Goal: Task Accomplishment & Management: Use online tool/utility

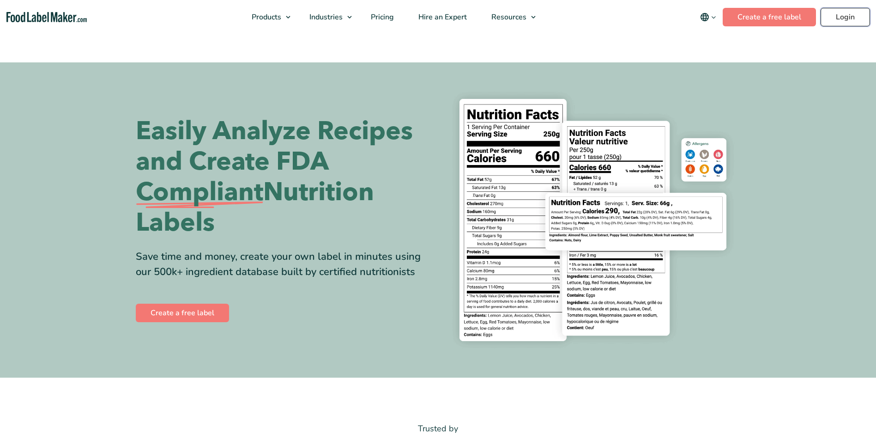
click at [842, 21] on link "Login" at bounding box center [845, 17] width 49 height 18
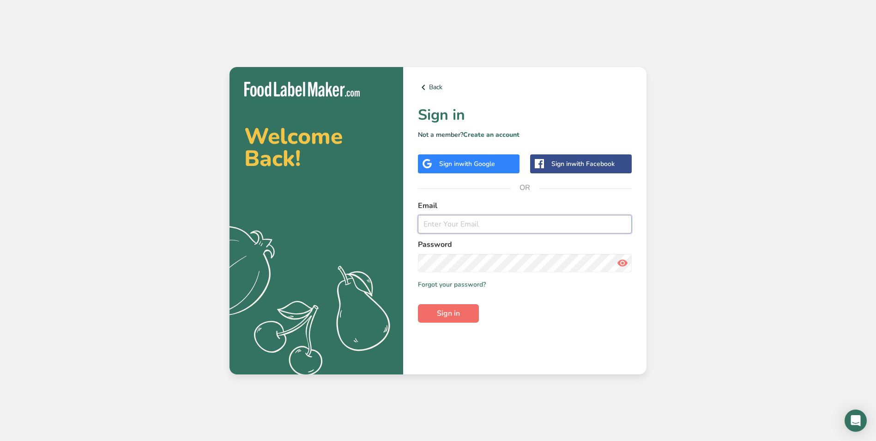
type input "[EMAIL_ADDRESS][DOMAIN_NAME]"
click at [440, 316] on span "Sign in" at bounding box center [448, 313] width 23 height 11
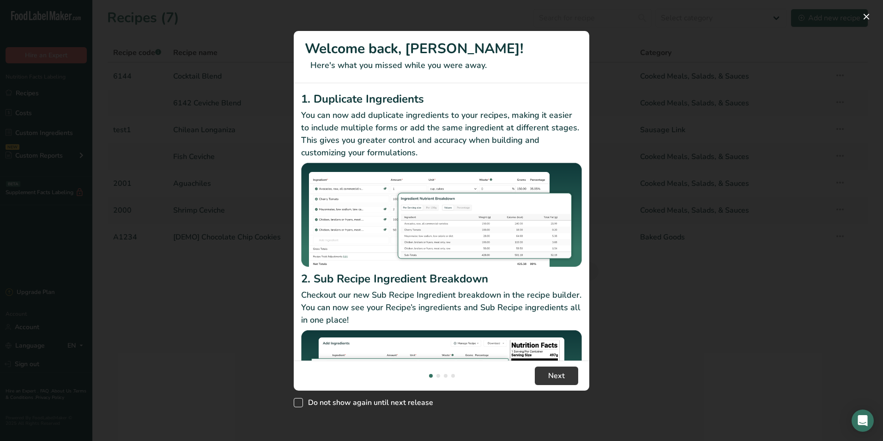
click at [362, 401] on span "Do not show again until next release" at bounding box center [368, 402] width 130 height 9
click at [300, 401] on input "Do not show again until next release" at bounding box center [297, 402] width 6 height 6
checkbox input "true"
click at [866, 14] on button "New Features" at bounding box center [866, 16] width 15 height 15
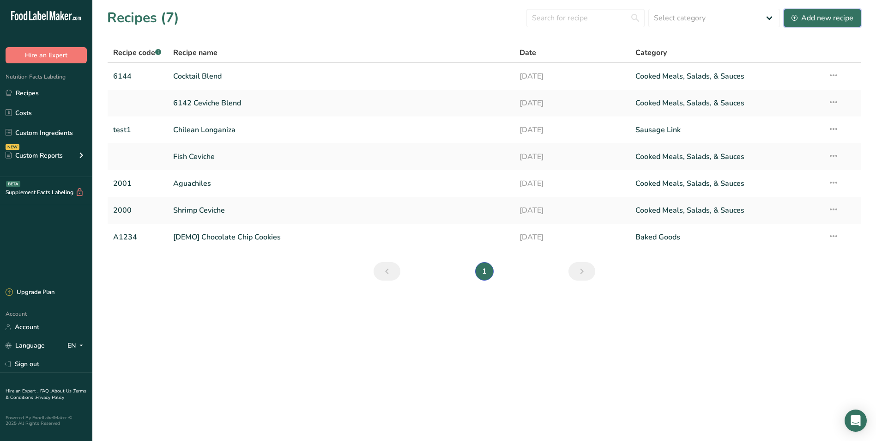
click at [804, 18] on div "Add new recipe" at bounding box center [823, 17] width 62 height 11
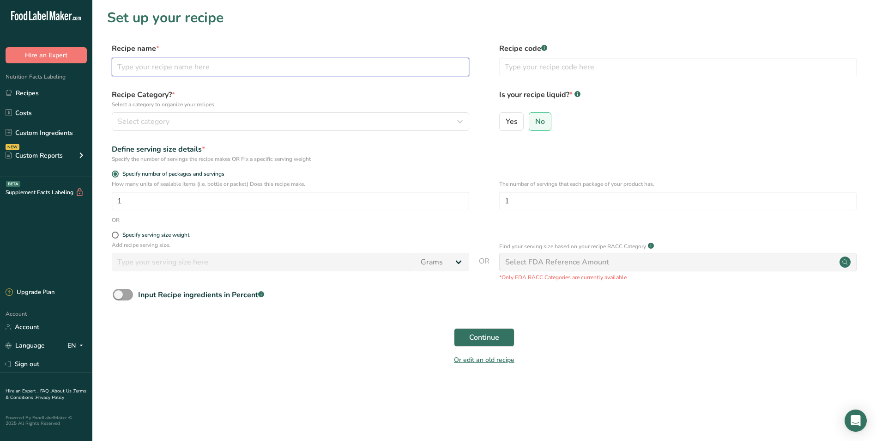
click at [189, 65] on input "text" at bounding box center [290, 67] width 357 height 18
type input "Ground Beef 81/19"
click at [503, 63] on input "text" at bounding box center [677, 67] width 357 height 18
type input "4166"
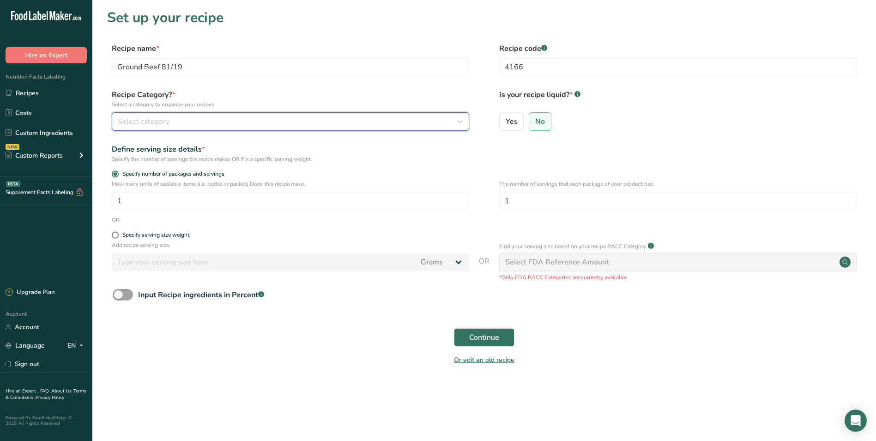
click at [144, 119] on span "Select category" at bounding box center [144, 121] width 52 height 11
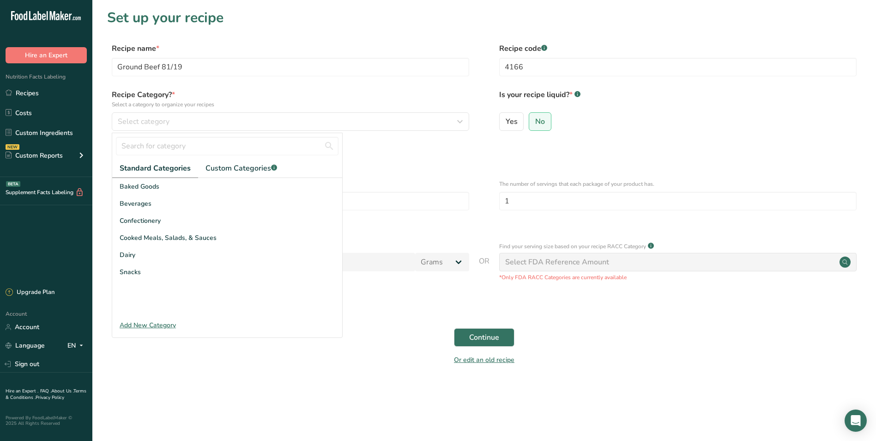
click at [157, 327] on div "Add New Category" at bounding box center [227, 325] width 230 height 10
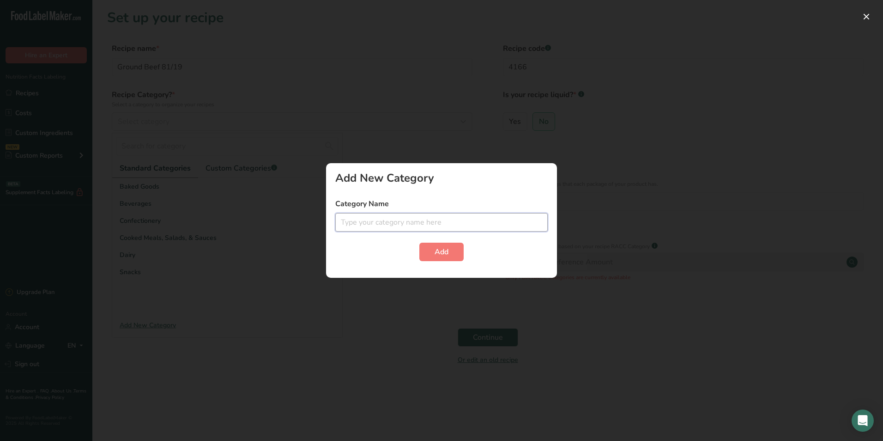
click at [373, 218] on input "text" at bounding box center [441, 222] width 212 height 18
type input "f"
type input "r"
type input "food"
click at [419, 242] on button "Add" at bounding box center [441, 251] width 44 height 18
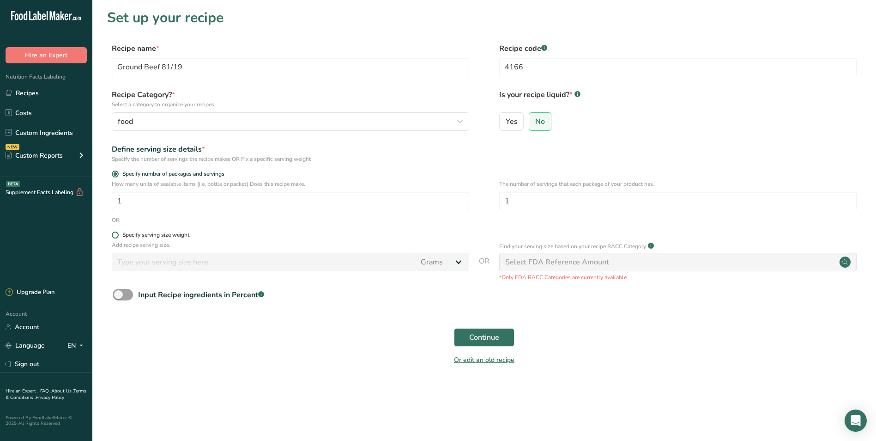
click at [118, 235] on span at bounding box center [115, 234] width 7 height 7
click at [118, 235] on input "Specify serving size weight" at bounding box center [115, 235] width 6 height 6
radio input "true"
radio input "false"
click at [460, 263] on select "Grams kg mg mcg lb oz l mL fl oz tbsp tsp cup qt gallon" at bounding box center [442, 262] width 54 height 18
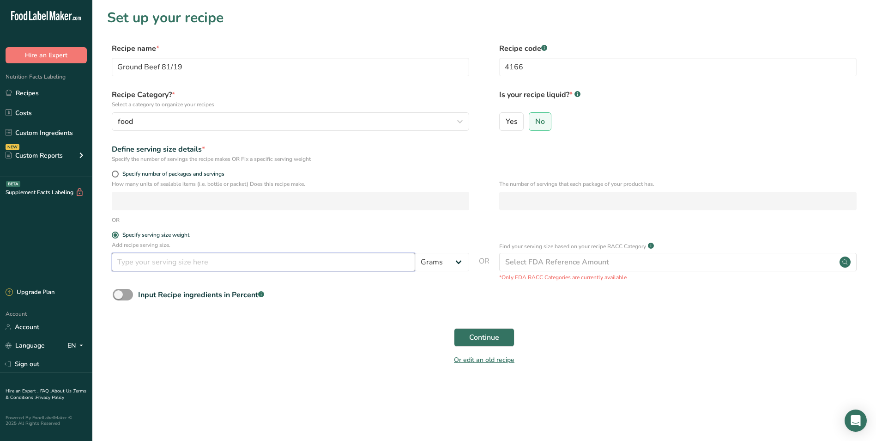
click at [346, 267] on input "number" at bounding box center [263, 262] width 303 height 18
type input "100"
click at [478, 339] on span "Continue" at bounding box center [484, 337] width 30 height 11
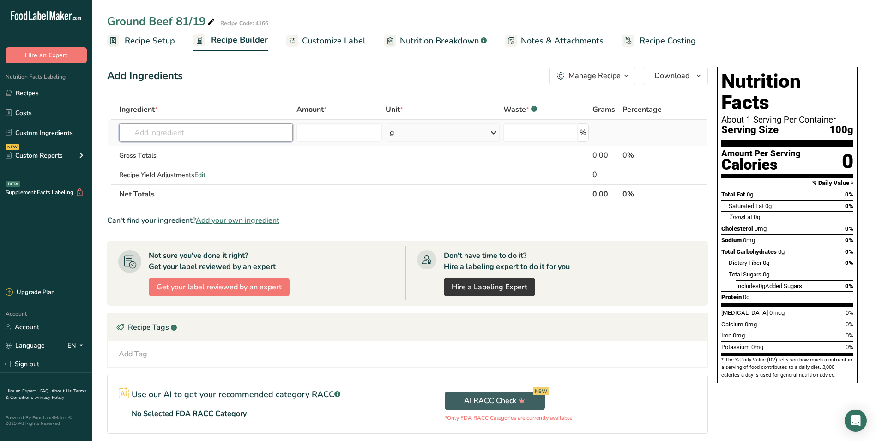
click at [170, 132] on input "text" at bounding box center [206, 132] width 174 height 18
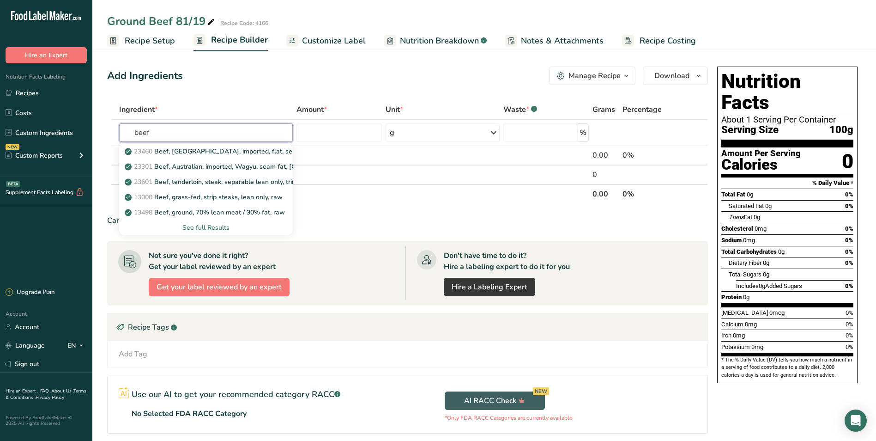
type input "beef"
click at [220, 230] on div "See full Results" at bounding box center [206, 228] width 159 height 10
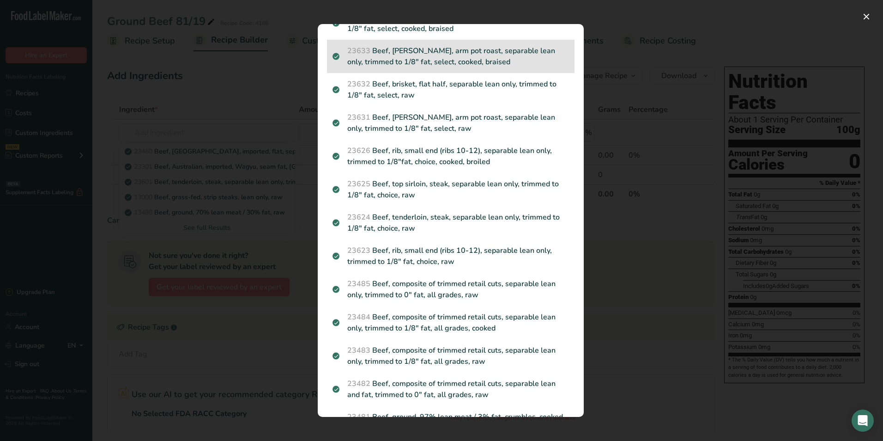
scroll to position [878, 0]
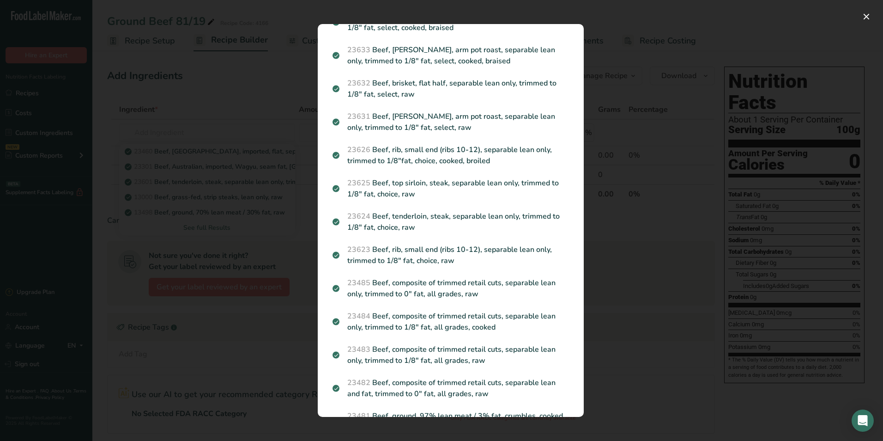
click at [624, 114] on div "Search results modal" at bounding box center [441, 220] width 883 height 441
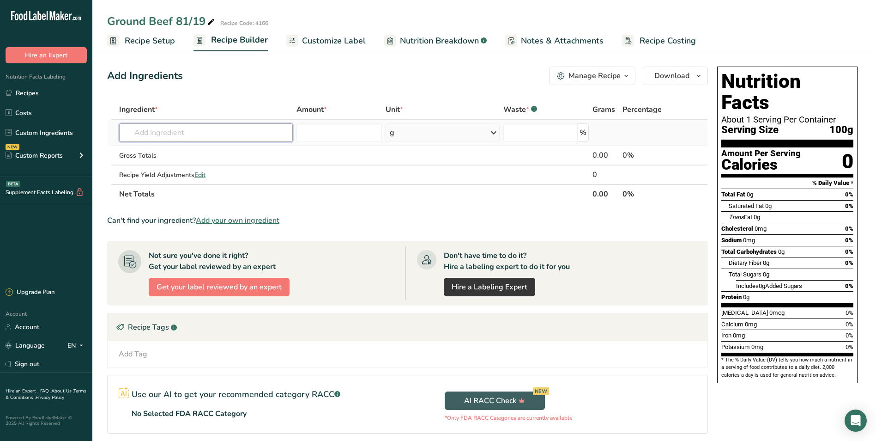
click at [150, 133] on input "text" at bounding box center [206, 132] width 174 height 18
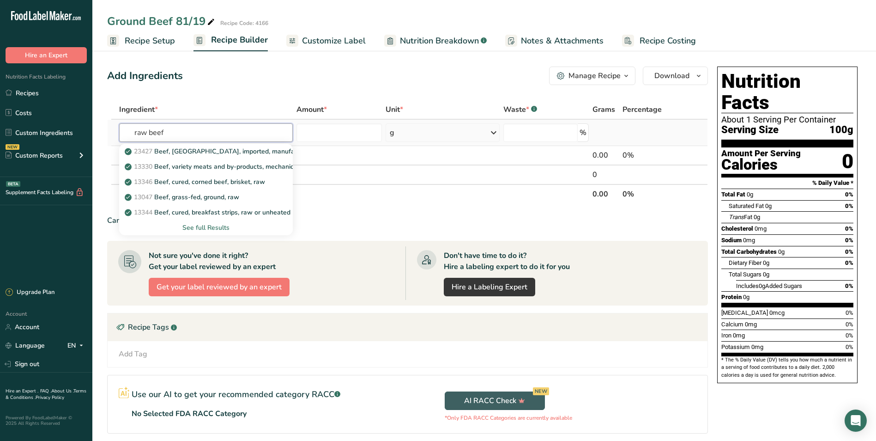
type input "raw beef"
click at [215, 228] on div "See full Results" at bounding box center [206, 228] width 159 height 10
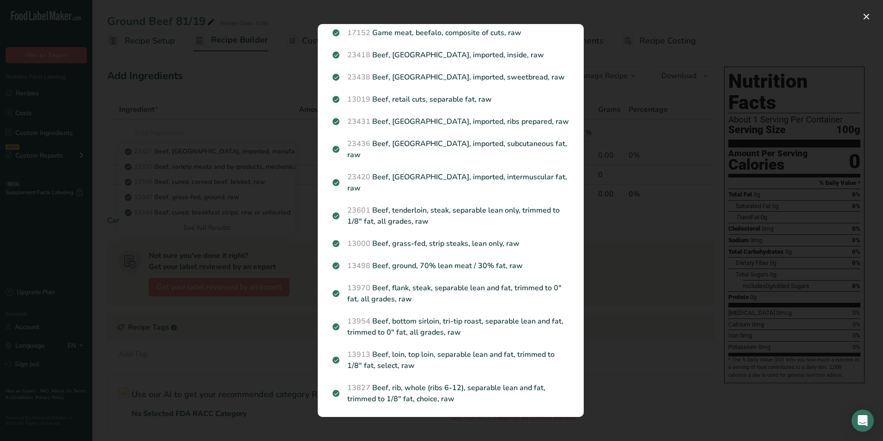
scroll to position [147, 0]
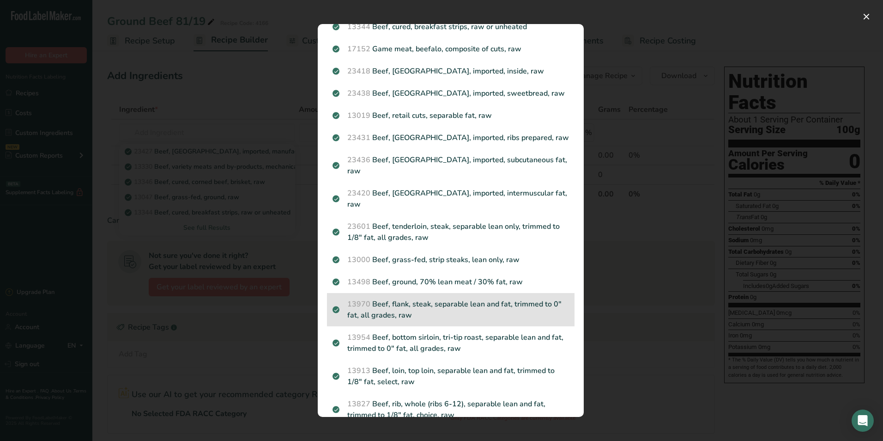
click at [438, 298] on p "13970 Beef, flank, steak, separable lean and fat, trimmed to 0" fat, all grades…" at bounding box center [451, 309] width 236 height 22
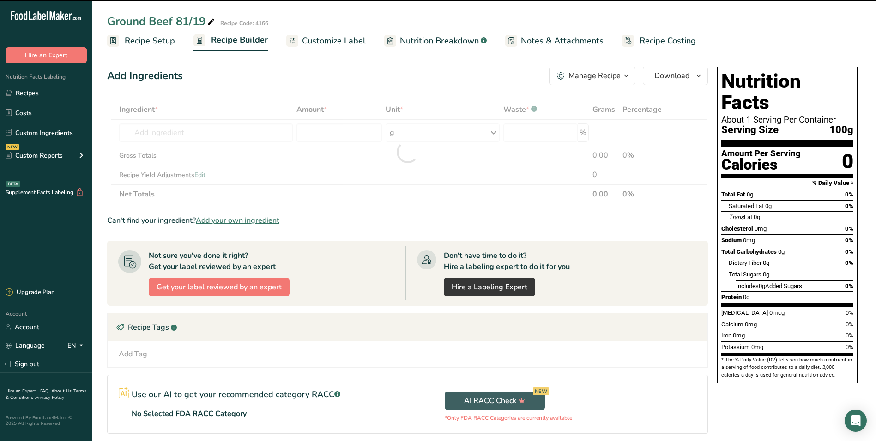
type input "0"
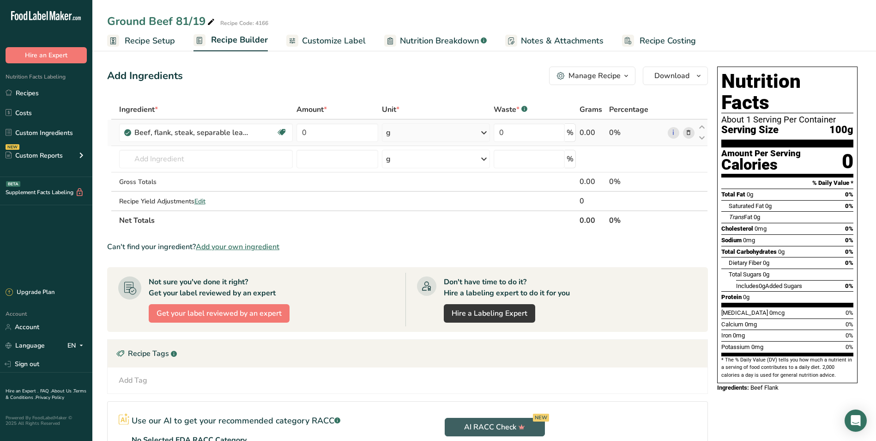
click at [486, 132] on icon at bounding box center [483, 132] width 11 height 17
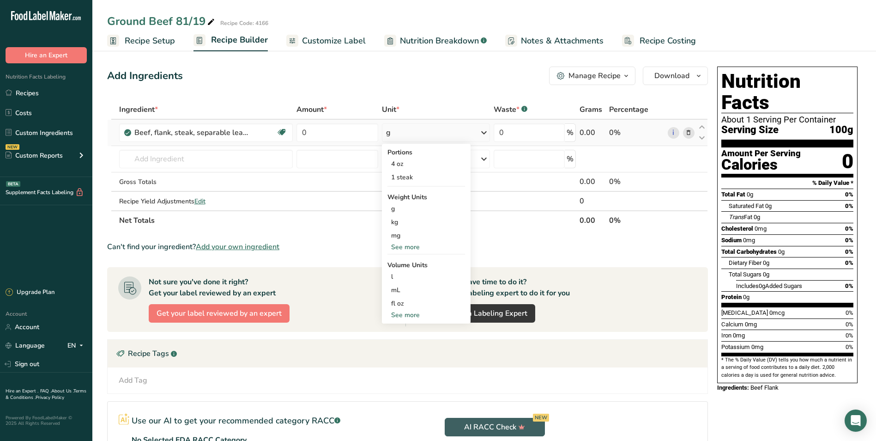
click at [426, 317] on div "See more" at bounding box center [427, 315] width 78 height 10
click at [520, 215] on th "Net Totals" at bounding box center [347, 219] width 460 height 19
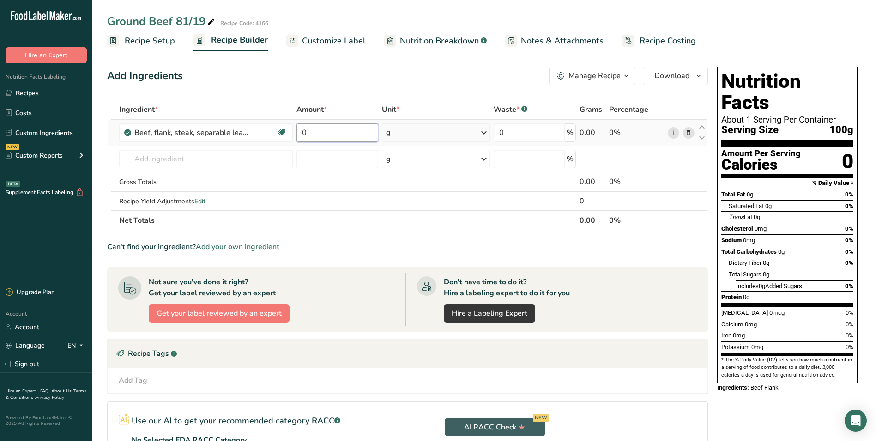
click at [310, 133] on input "0" at bounding box center [338, 132] width 82 height 18
type input "81"
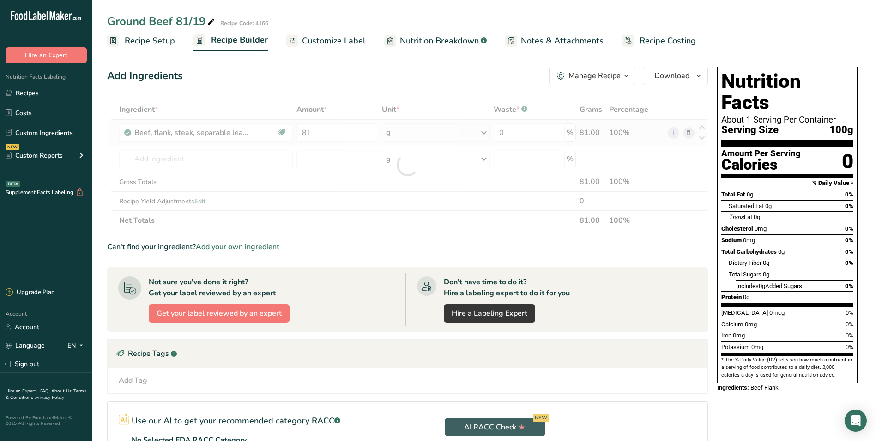
click at [486, 132] on div "Ingredient * Amount * Unit * Waste * .a-a{fill:#347362;}.b-a{fill:#fff;} Grams …" at bounding box center [407, 165] width 601 height 130
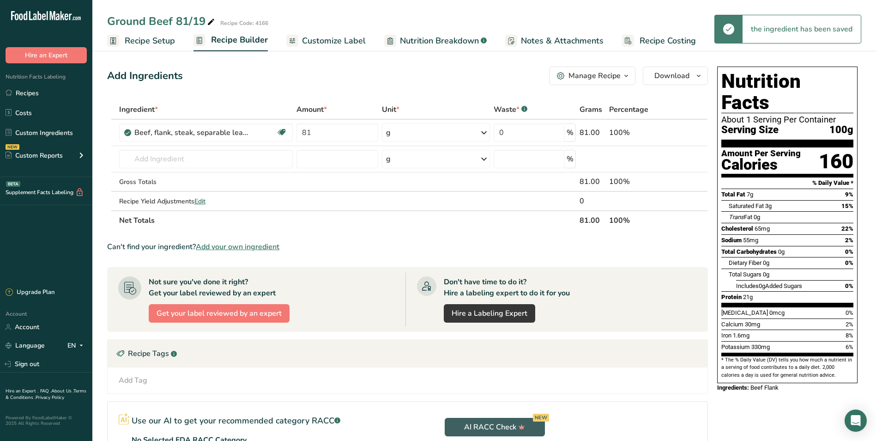
click at [484, 132] on icon at bounding box center [483, 132] width 11 height 17
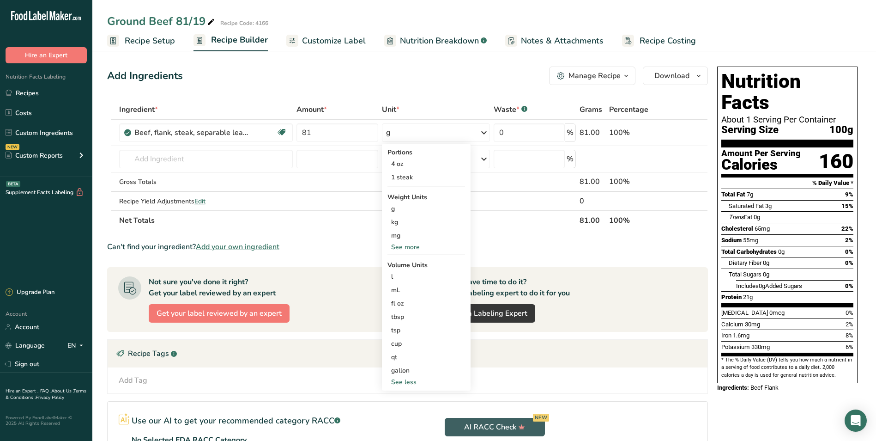
click at [413, 380] on div "See less" at bounding box center [427, 382] width 78 height 10
click at [416, 314] on div "See more" at bounding box center [427, 315] width 78 height 10
click at [411, 246] on div "See more" at bounding box center [427, 247] width 78 height 10
click at [400, 262] on div "lb" at bounding box center [427, 261] width 78 height 13
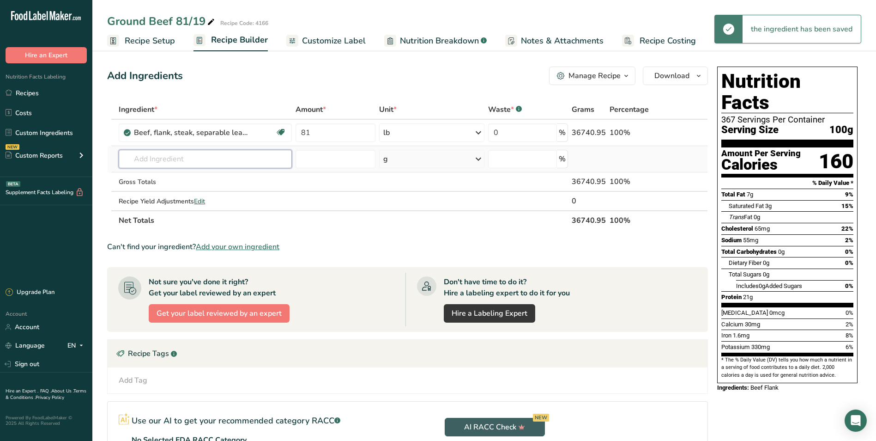
click at [213, 157] on input "text" at bounding box center [205, 159] width 173 height 18
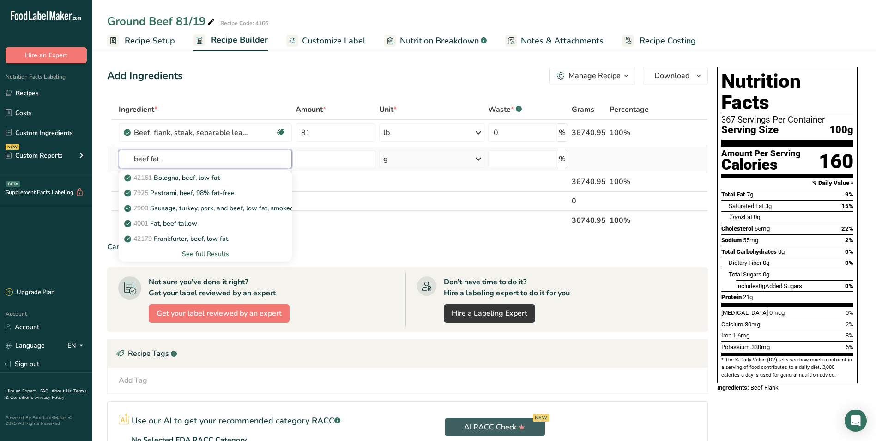
type input "beef fat"
click at [209, 254] on div "See full Results" at bounding box center [205, 254] width 158 height 10
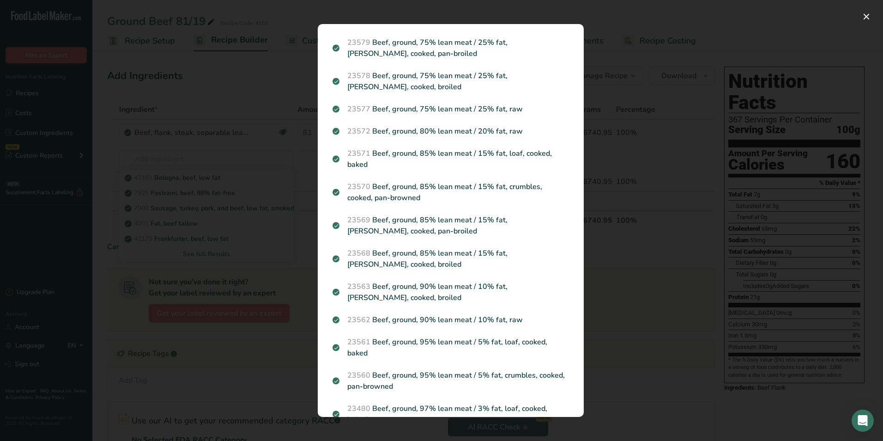
scroll to position [1119, 0]
click at [612, 126] on div "Search results modal" at bounding box center [441, 220] width 883 height 441
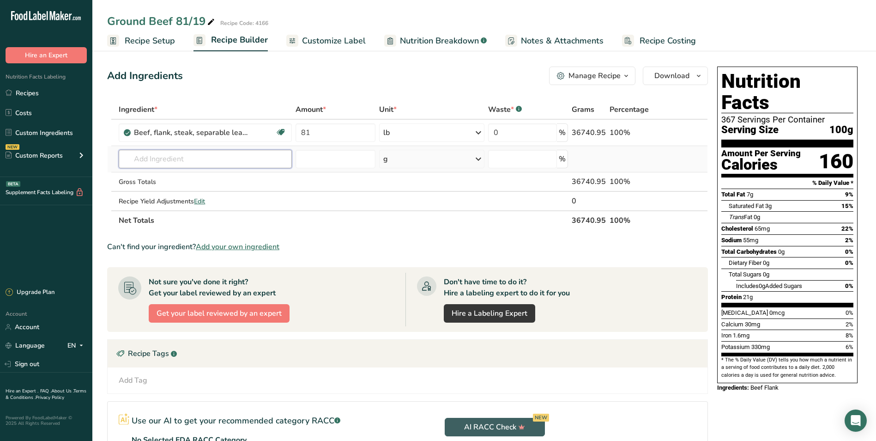
click at [182, 154] on input "text" at bounding box center [205, 159] width 173 height 18
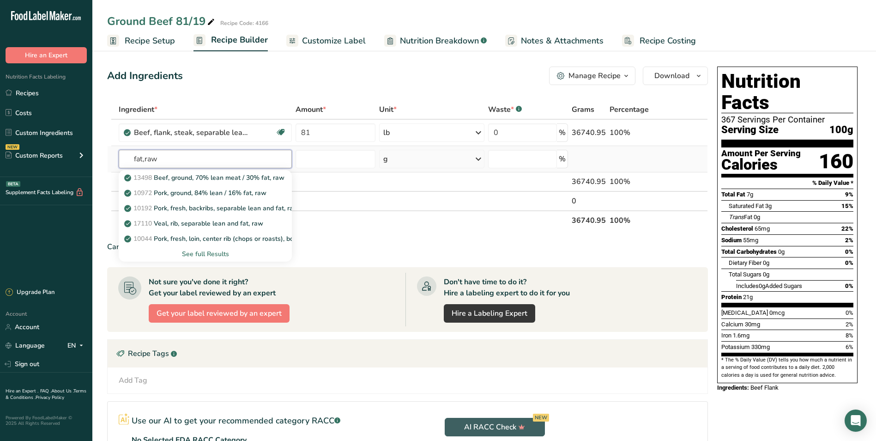
type input "fat,raw"
click at [210, 250] on div "See full Results" at bounding box center [205, 254] width 158 height 10
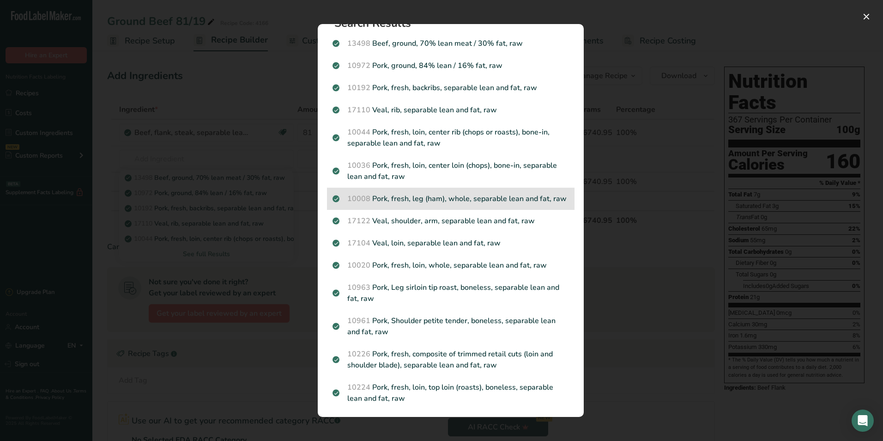
scroll to position [0, 0]
